Goal: Find specific page/section

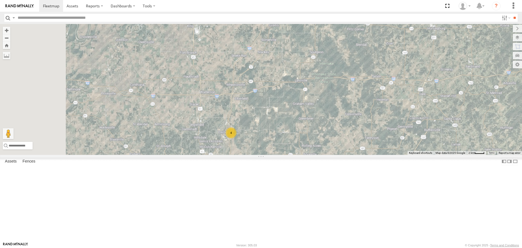
drag, startPoint x: 295, startPoint y: 126, endPoint x: 335, endPoint y: 144, distance: 44.5
click at [335, 144] on div "4" at bounding box center [261, 89] width 522 height 130
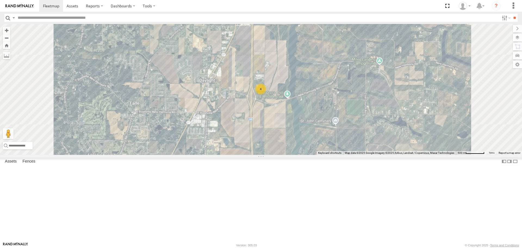
click at [350, 100] on div "4" at bounding box center [261, 89] width 522 height 130
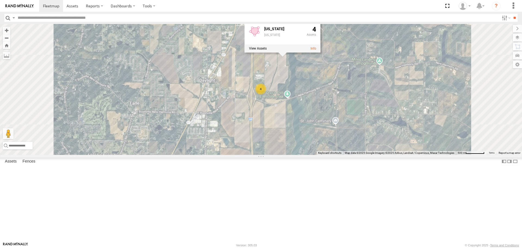
click at [0, 0] on div "Basemaps Roadmap Terrain Satellite Satellite + Roadmap" at bounding box center [0, 0] width 0 height 0
click at [71, 4] on span at bounding box center [73, 5] width 12 height 5
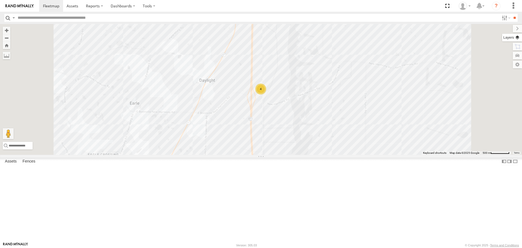
click at [516, 36] on label at bounding box center [512, 38] width 20 height 8
click at [0, 0] on span "Basemaps" at bounding box center [0, 0] width 0 height 0
click at [0, 0] on span "Satellite + Roadmap" at bounding box center [0, 0] width 0 height 0
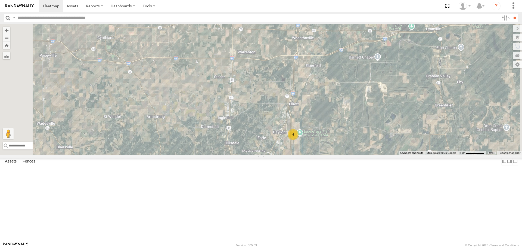
drag, startPoint x: 385, startPoint y: 88, endPoint x: 381, endPoint y: 146, distance: 57.5
click at [381, 146] on div "4" at bounding box center [261, 89] width 522 height 130
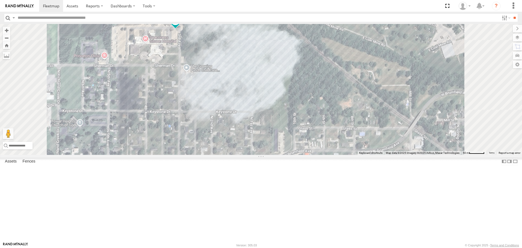
drag, startPoint x: 226, startPoint y: 59, endPoint x: 224, endPoint y: 127, distance: 67.4
click at [224, 127] on div "RT9 Peterbilt" at bounding box center [261, 89] width 522 height 130
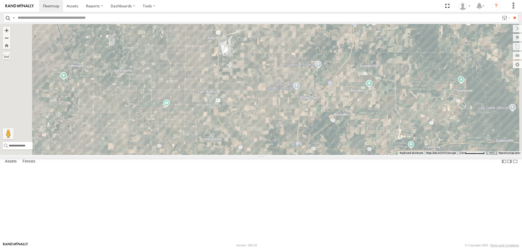
drag, startPoint x: 308, startPoint y: 168, endPoint x: 346, endPoint y: 72, distance: 103.1
click at [346, 72] on div "RT9 Peterbilt" at bounding box center [261, 89] width 522 height 130
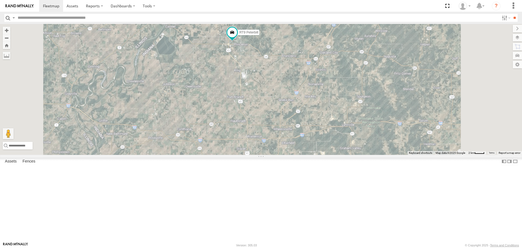
drag, startPoint x: 346, startPoint y: 70, endPoint x: 335, endPoint y: 113, distance: 44.8
click at [335, 113] on div "RT9 Peterbilt 3" at bounding box center [261, 89] width 522 height 130
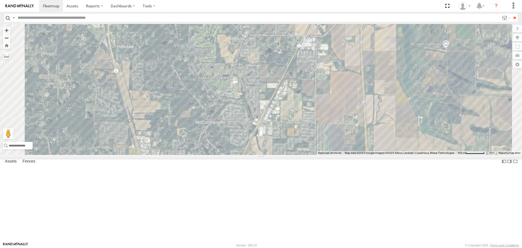
click at [371, 19] on input "text" at bounding box center [257, 18] width 484 height 8
